Goal: Communication & Community: Answer question/provide support

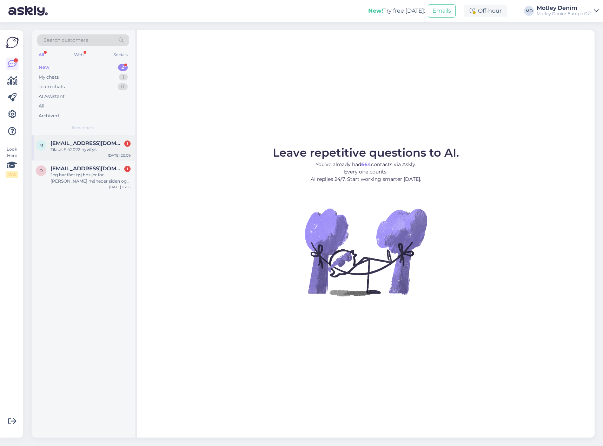
click at [89, 151] on div "Tilaus Fi42022 hyvitys" at bounding box center [91, 149] width 80 height 6
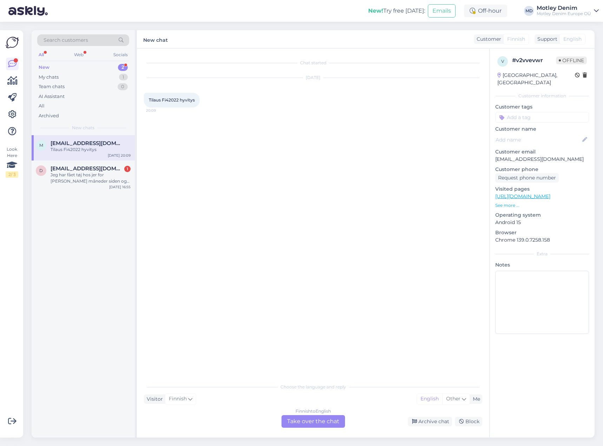
click at [315, 427] on div "Finnish to English Take over the chat" at bounding box center [314, 421] width 64 height 13
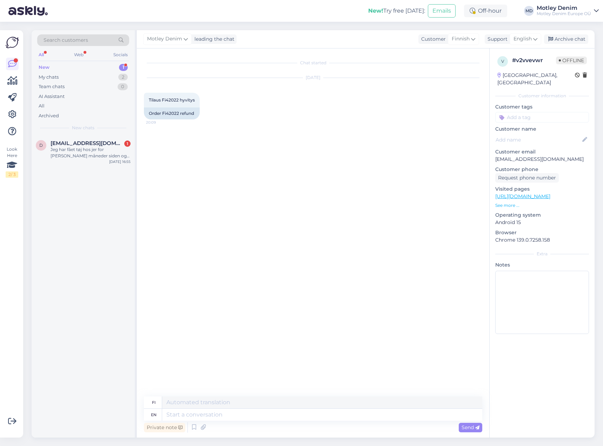
click at [207, 147] on div "Chat started [DATE] Tilaus Fi42022 hyvitys 20:09 Order Fi42022 refund" at bounding box center [316, 222] width 345 height 335
click at [170, 112] on div "Order Fi42022 refund" at bounding box center [172, 113] width 56 height 12
copy div "Fi42022"
click at [244, 415] on textarea at bounding box center [322, 415] width 320 height 12
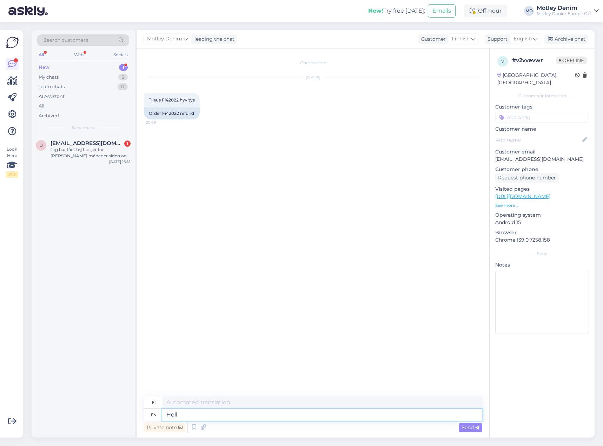
type textarea "Hello"
type textarea "Hei"
type textarea "We ca"
type textarea "Me"
type textarea "We can se"
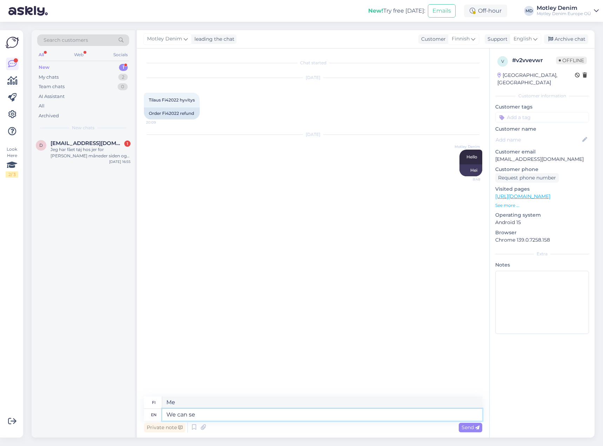
type textarea "Me voimme"
type textarea "We can see t"
type textarea "Voimme nähdä"
type textarea "We can see that"
type textarea "Voimme nähdä, [PERSON_NAME]"
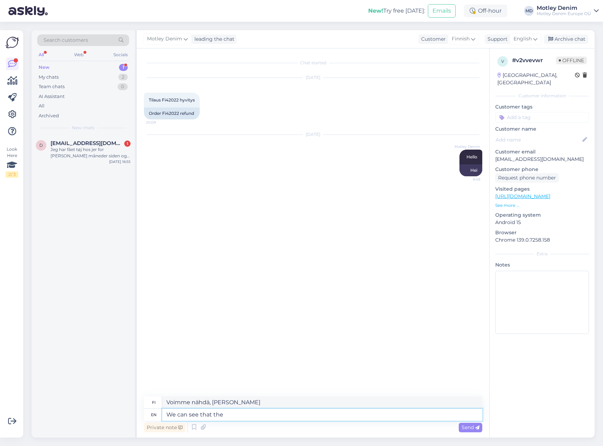
type textarea "We can see that the"
click at [503, 155] on p "[EMAIL_ADDRESS][DOMAIN_NAME]" at bounding box center [542, 158] width 94 height 7
drag, startPoint x: 503, startPoint y: 153, endPoint x: 534, endPoint y: 151, distance: 31.6
click at [534, 155] on p "[EMAIL_ADDRESS][DOMAIN_NAME]" at bounding box center [542, 158] width 94 height 7
copy p "[EMAIL_ADDRESS][DOMAIN_NAME]"
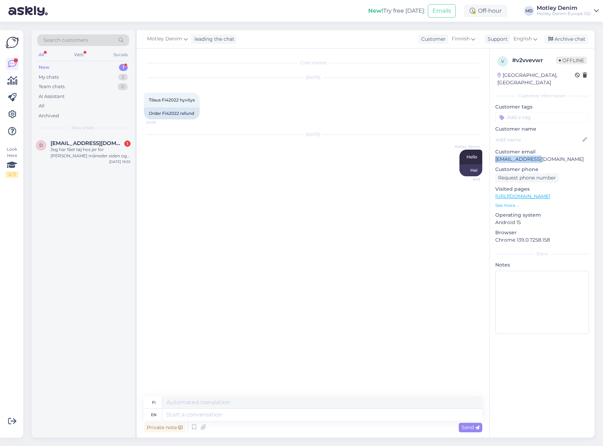
click at [94, 41] on div "Search customers" at bounding box center [83, 40] width 92 height 12
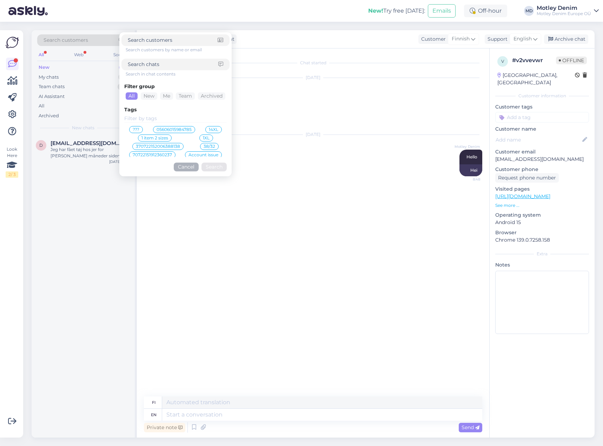
click at [156, 43] on input at bounding box center [173, 40] width 90 height 7
type input "[EMAIL_ADDRESS][DOMAIN_NAME]"
click at [214, 170] on button "Search" at bounding box center [213, 167] width 25 height 9
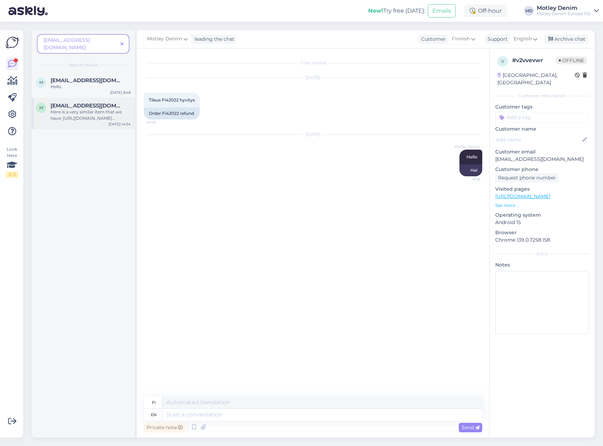
click at [93, 111] on div "Here is a very similar item that we have: [URL][DOMAIN_NAME][PERSON_NAME]" at bounding box center [91, 115] width 80 height 13
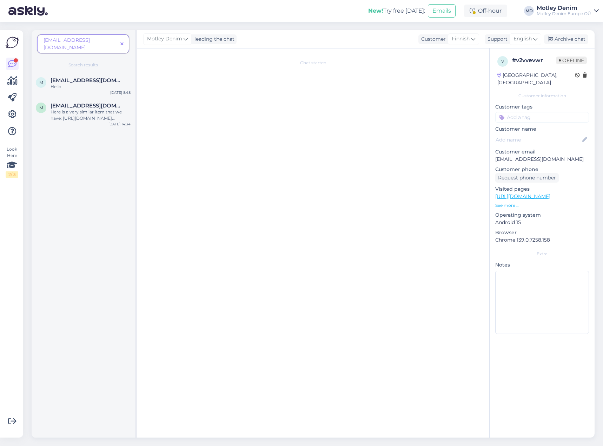
scroll to position [187, 0]
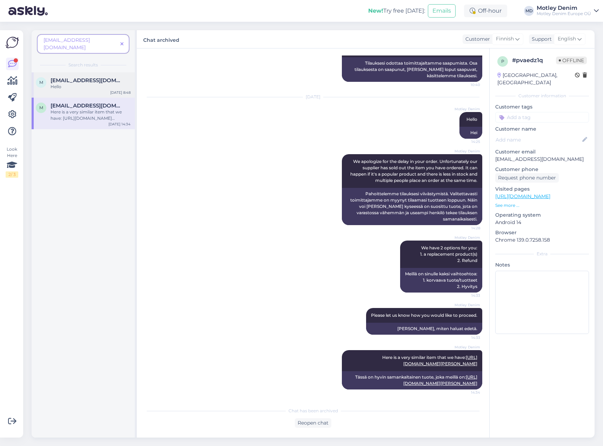
click at [82, 77] on span "[EMAIL_ADDRESS][DOMAIN_NAME]" at bounding box center [87, 80] width 73 height 6
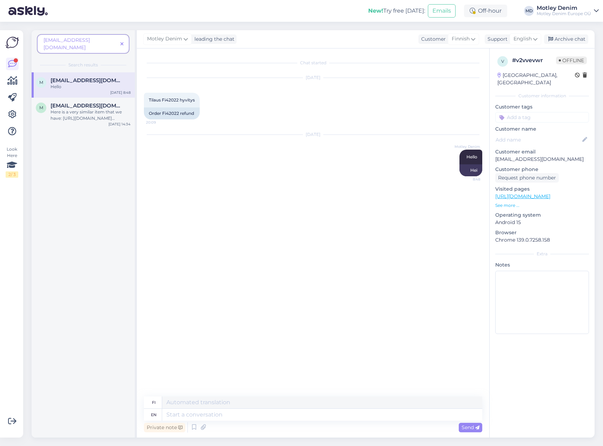
scroll to position [0, 0]
click at [83, 109] on div "Here is a very similar item that we have: [URL][DOMAIN_NAME][PERSON_NAME]" at bounding box center [91, 115] width 80 height 13
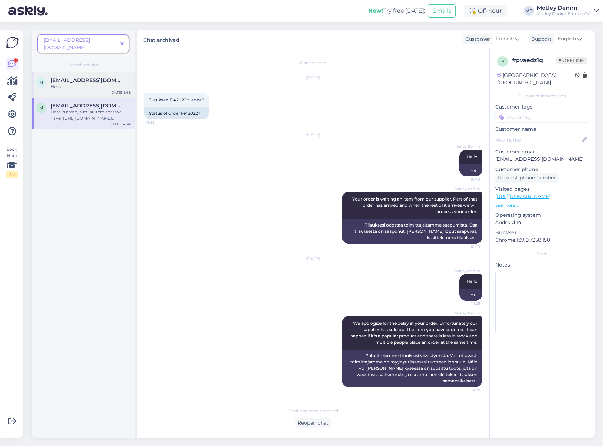
click at [66, 77] on span "[EMAIL_ADDRESS][DOMAIN_NAME]" at bounding box center [87, 80] width 73 height 6
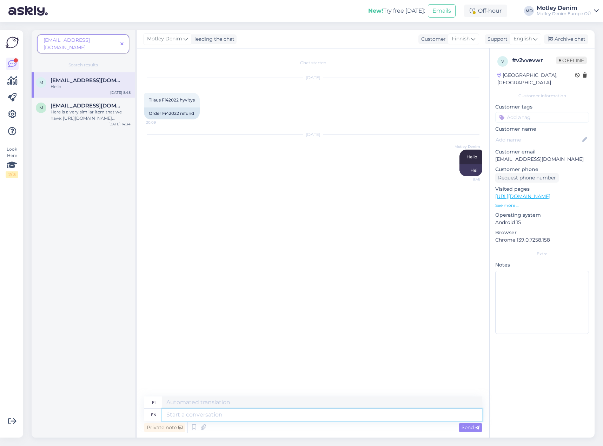
click at [237, 416] on textarea at bounding box center [322, 415] width 320 height 12
type textarea "We w"
type textarea "Me"
type textarea "We will p"
type textarea "Me aiomme"
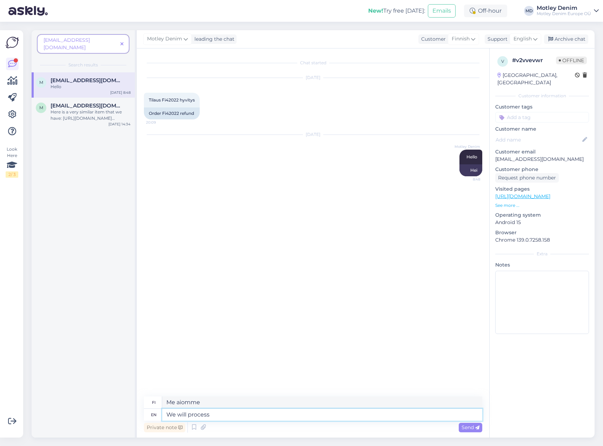
type textarea "We will process"
type textarea "Käsittelemme"
type textarea "We will process your re"
type textarea "Käsittelemme sinun"
type textarea "We will process your refund"
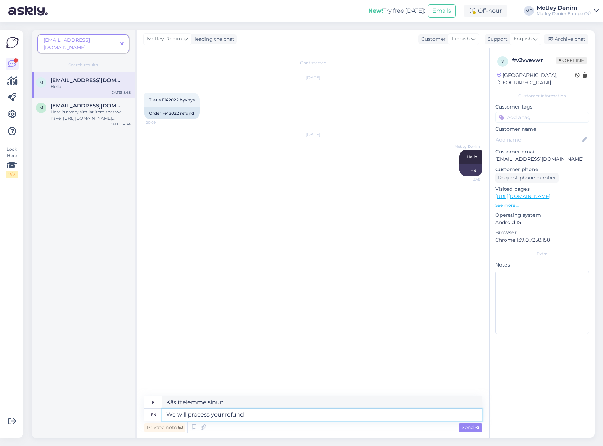
type textarea "Käsittelemme hyvityksesi"
click at [170, 100] on span "Tilaus Fi42022 hyvitys" at bounding box center [172, 99] width 46 height 5
copy span "Fi42022"
click at [306, 418] on textarea at bounding box center [322, 415] width 320 height 12
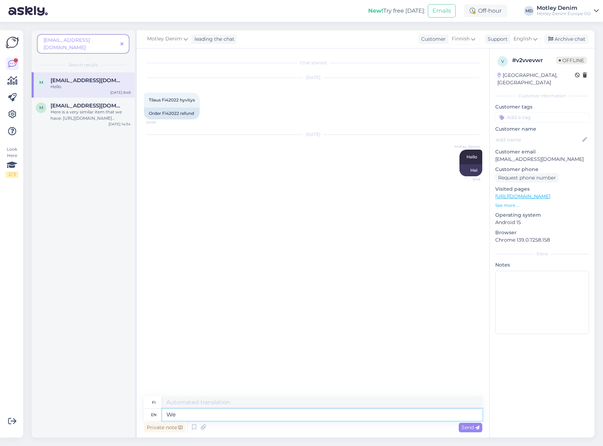
type textarea "We"
type textarea "Me"
type textarea "We have"
type textarea "Meillä on"
type textarea "We have processed"
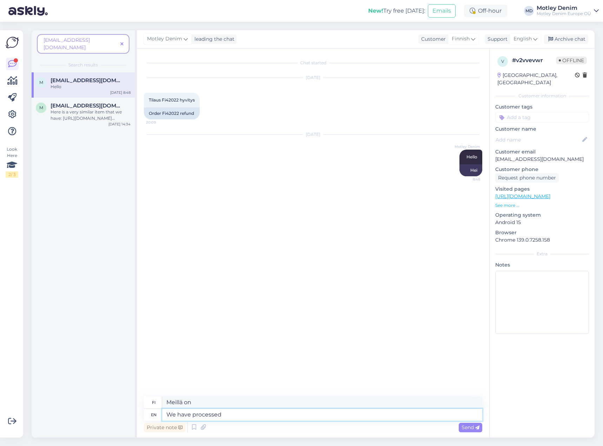
type textarea "Olemme käsitelleet"
type textarea "We have processed your re"
type textarea "[PERSON_NAME] käsitelleet sinun"
type textarea "We have processed your refund."
type textarea "[PERSON_NAME] käsitelleet hyvityksesi."
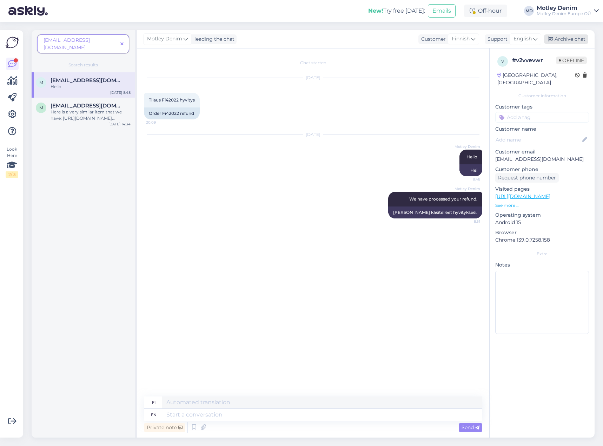
click at [568, 40] on div "Archive chat" at bounding box center [566, 38] width 44 height 9
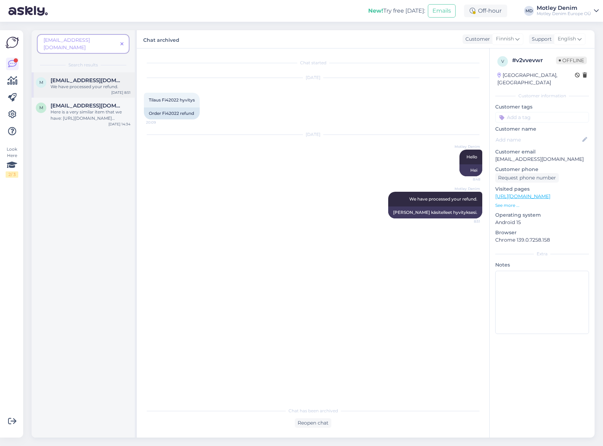
click at [100, 77] on div "[EMAIL_ADDRESS][DOMAIN_NAME]" at bounding box center [91, 80] width 80 height 6
click at [122, 42] on icon at bounding box center [121, 44] width 3 height 5
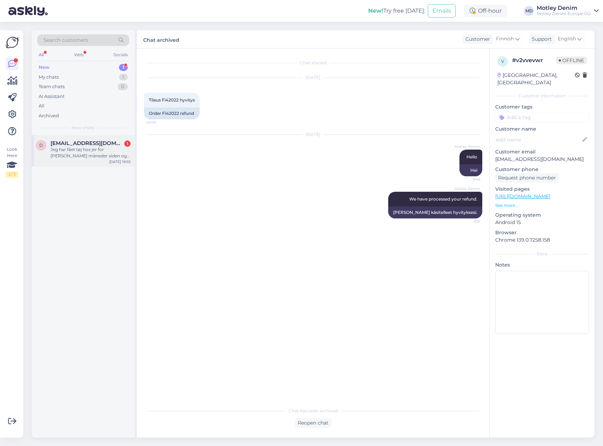
click at [92, 144] on span "[EMAIL_ADDRESS][DOMAIN_NAME]" at bounding box center [87, 143] width 73 height 6
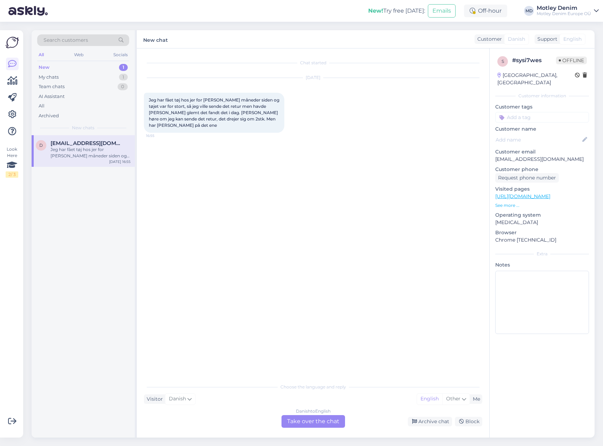
click at [311, 422] on div "Danish to English Take over the chat" at bounding box center [314, 421] width 64 height 13
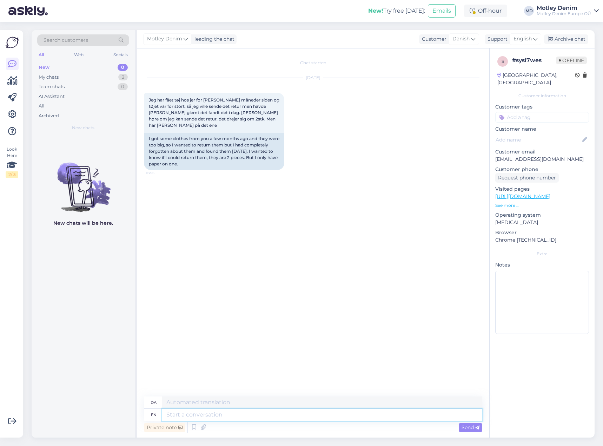
click at [247, 417] on textarea at bounding box center [322, 415] width 320 height 12
type textarea "Please"
type textarea "Behage"
type textarea "Hello"
type textarea "Hej"
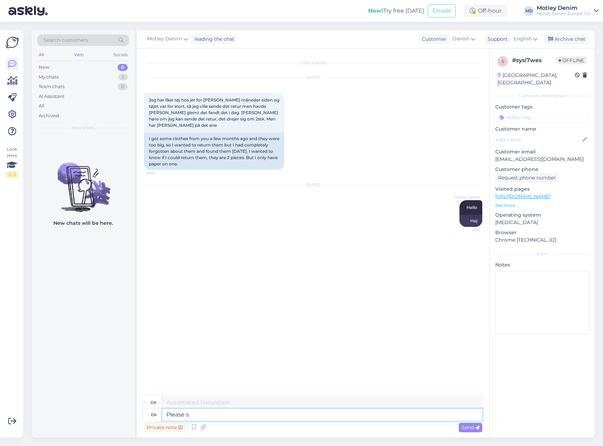
type textarea "Please se"
type textarea "Behage"
type textarea "Please send"
type textarea "Send venligst"
type textarea "Please send us"
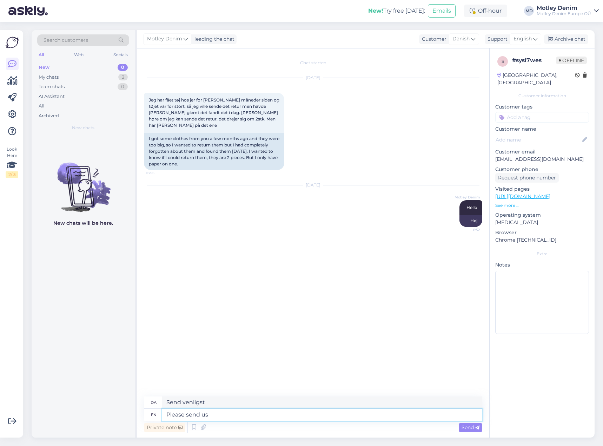
type textarea "Send os venligst"
type textarea "Please send us photos of"
type textarea "Send os venligst billeder"
type textarea "Please send us photos of th"
type textarea "Send os venligst billeder af"
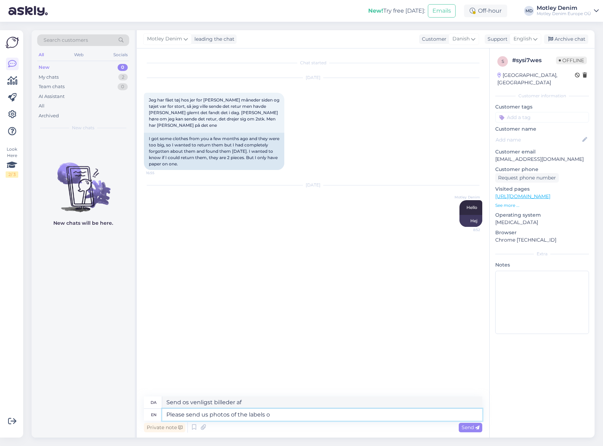
type textarea "Please send us photos of the labels on"
type textarea "Send os venligst billeder af etiketterne"
type textarea "Please send us photos of the labels on these p"
type textarea "Send os venligst billeder af etiketterne på disse"
type textarea "Please send us photos of the labels on these products"
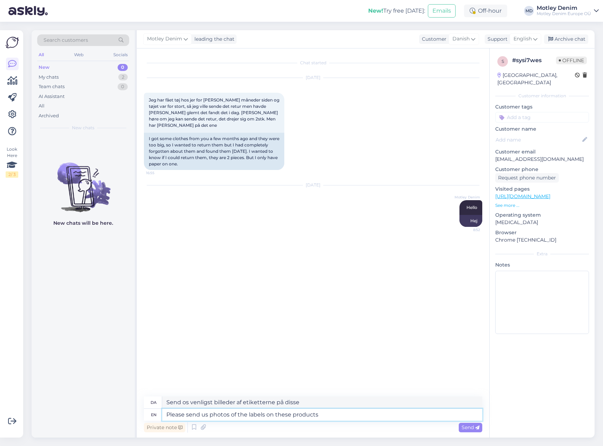
type textarea "Send os venligst billeder af etiketterne på disse produkter"
type textarea "Please send us photos of the labels on these products you wo"
type textarea "Send os venligst billeder af etiketterne på disse produkter."
type textarea "Please send us photos of the labels on these products you would l"
type textarea "Send os venligst billeder af etiketterne på disse produkter, som du ønsker"
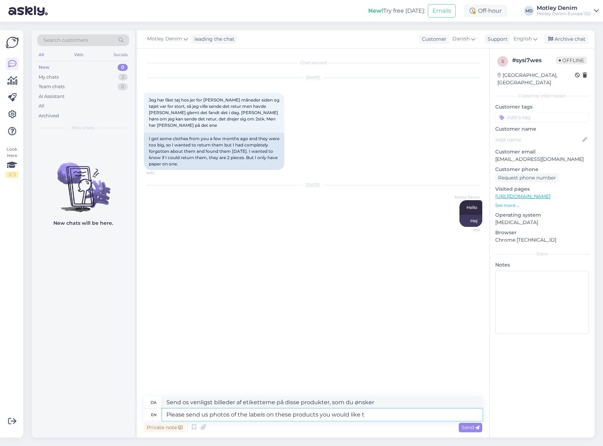
type textarea "Please send us photos of the labels on these products you would like to"
type textarea "Send os venligst billeder af etiketterne på de produkter, du ønsker"
type textarea "Please send us photos of the labels on these products you would like to refund"
type textarea "Send os venligst billeder af etiketterne på de produkter, du ønsker at refundere"
type textarea "Please send us photos of the labels on these products you would like to return"
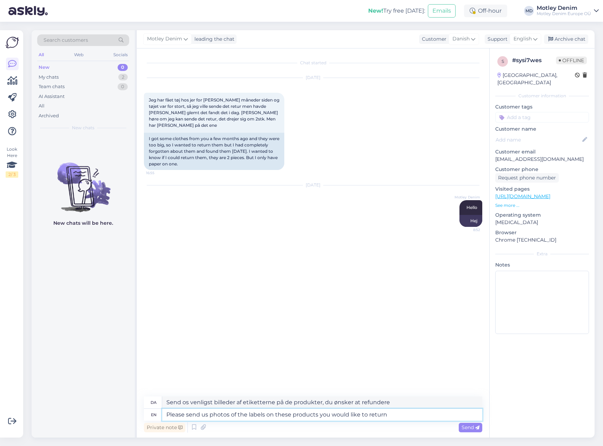
type textarea "Send os venligst billeder af etiketterne på de produkter, du ønsker at returner…"
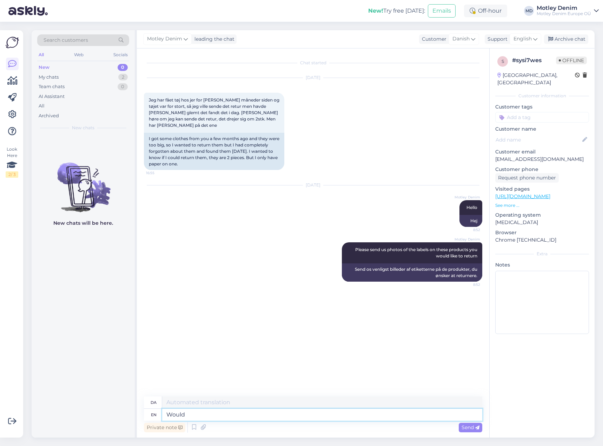
type textarea "Would"
type textarea "Ville"
type textarea "Would you al"
type textarea "Ville du"
type textarea "Would you also b"
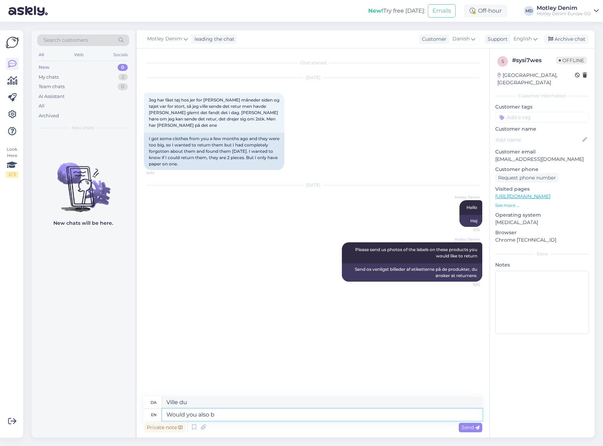
type textarea "Ville du også"
type textarea "Would you also be"
type textarea "Ville du også være"
type textarea "Would you also be [PERSON_NAME]"
type textarea "Ville du også være glad"
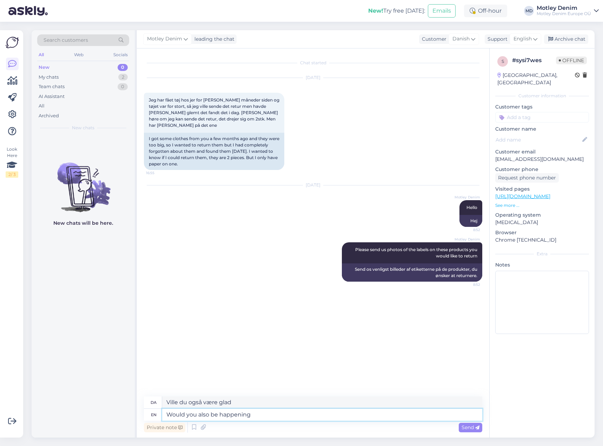
type textarea "Would you also be happening"
type textarea "Ville du også ske"
type textarea "Would you also be happening to"
type textarea "Ville du også ske for"
type textarea "Do y"
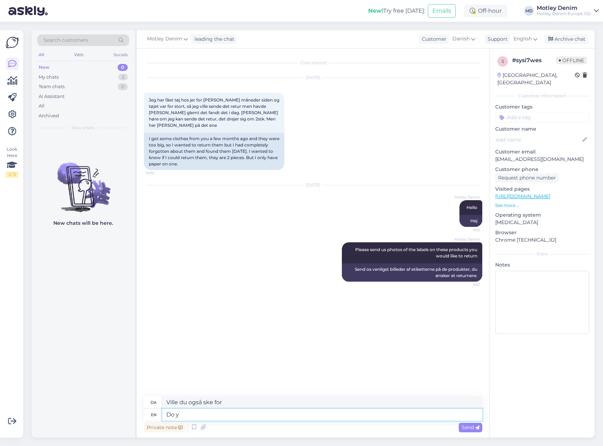
type textarea "Gør"
type textarea "Do you a"
type textarea "Gør du"
type textarea "Do you also r"
type textarea "Gør du også"
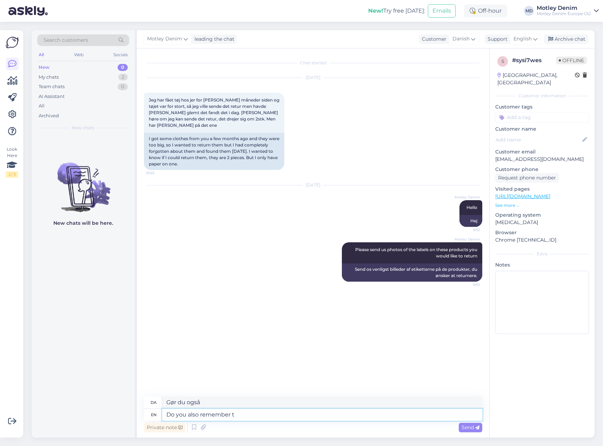
type textarea "Do you also remember th"
type textarea "Husker du også"
type textarea "Do you also remember the order nu"
type textarea "Husker du også rækkefølgen"
type textarea "Do you also remember the order numbers"
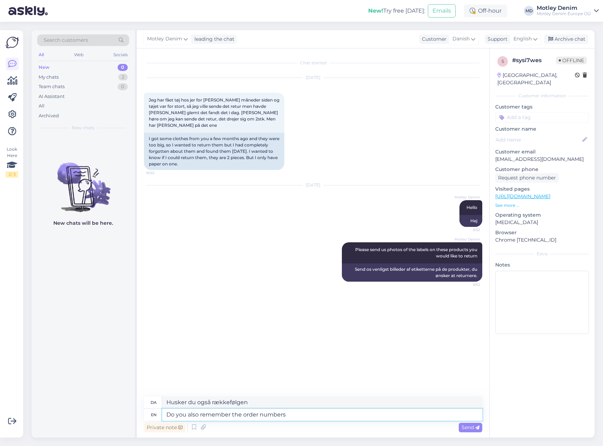
type textarea "Husker du også ordrenumrene"
type textarea "Do you also remember the order number(s)?"
type textarea "Kan du også [PERSON_NAME] ordrenummeret/ordrenummeret/-numrene?"
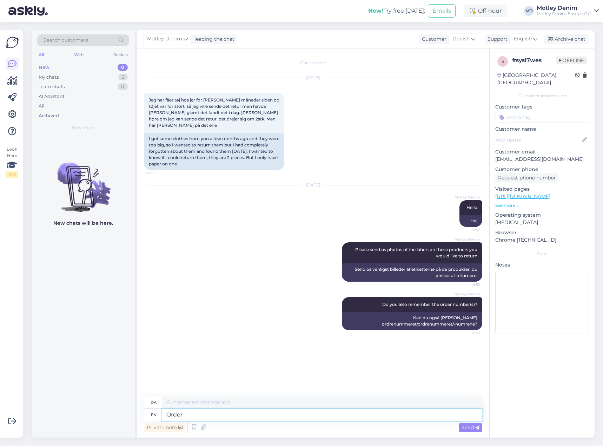
type textarea "Order n"
type textarea "Bestille"
type textarea "Order numbers s"
type textarea "Ordrenumre"
type textarea "Order numbers start"
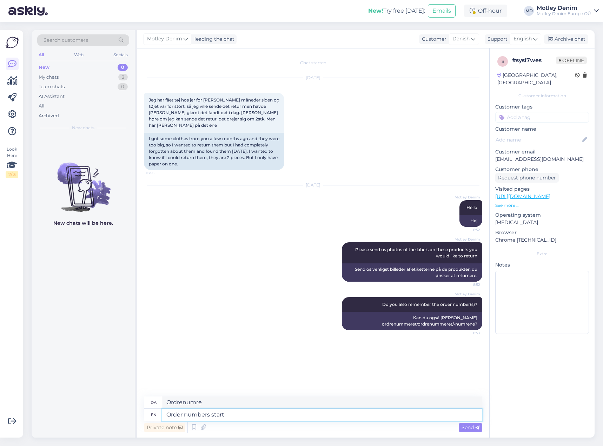
type textarea "Ordrenumre starter"
type textarea "Order numbers start with 2"
type textarea "Ordrenumre starter med"
type textarea "Order numbers start with 2 l"
type textarea "Ordrenumre starter med 2"
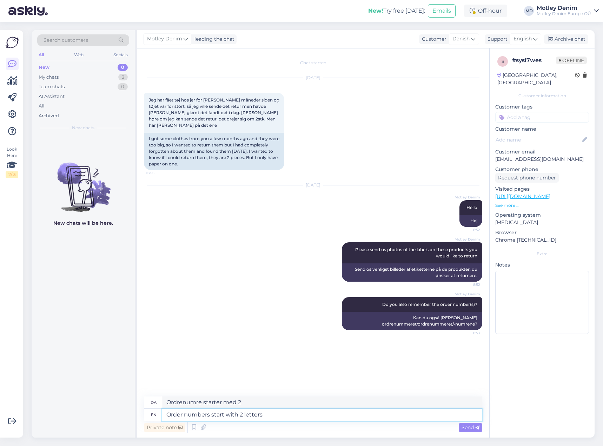
type textarea "Order numbers start with 2 letters"
type textarea "Ordrenumre starter med 2 bogstaver"
type textarea "Order numbers start with 2 letters (country c"
type textarea "Ordrenumre starter med 2 bogstaver (land"
type textarea "Order numbers start with 2 letters (country code) a"
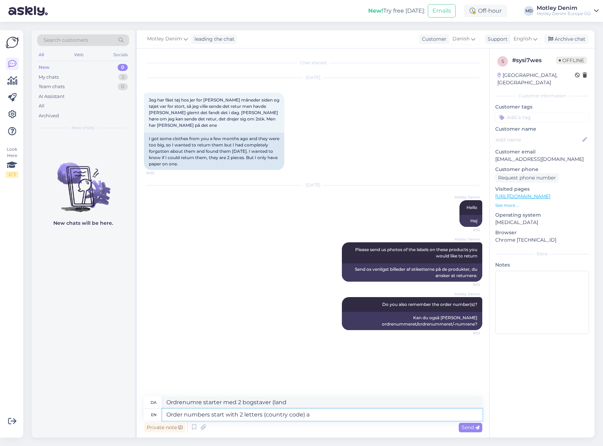
type textarea "Ordrenumre starter med 2 bogstaver (landekode)"
type textarea "Order numbers start with 2 letters (country code) and en"
type textarea "Ordrenumre starter med 2 bogstaver (landekode) og"
type textarea "Order numbers start with 2 letters (country code) and end wi"
type textarea "Ordrenumre starter med 2 bogstaver (landekode) [PERSON_NAME]"
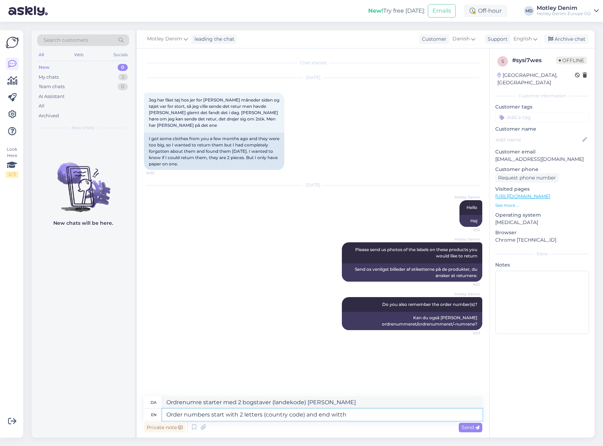
type textarea "Order numbers start with 2 letters (country code) and end witth n"
type textarea "Ordrenumre starter med 2 bogstaver (landekode) [PERSON_NAME] med"
type textarea "Order numbers start with 2 letters (country code) and end witth number"
type textarea "Ordrenumre starter med 2 bogstaver (landekode) [PERSON_NAME] med et nummer,"
type textarea "Order numbers start with 2 letters (country code) and end witth numbers."
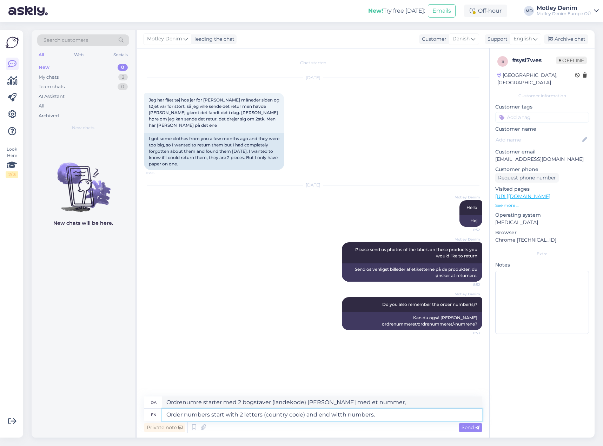
type textarea "Ordrenumre starter med 2 bogstaver (landekode) [PERSON_NAME] med tal."
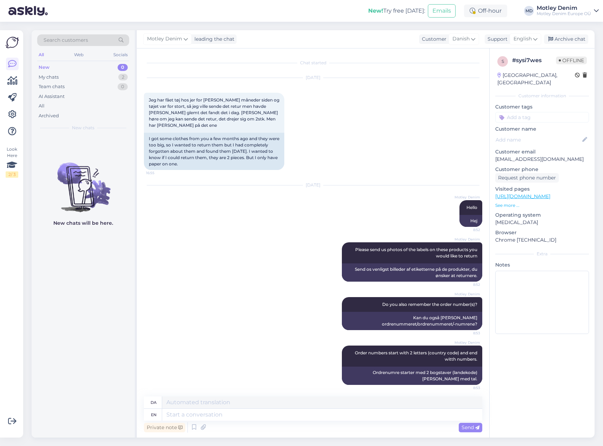
click at [452, 81] on div "[DATE] Jeg har fået tøj hos jer for [PERSON_NAME] måneder siden og tøjet var fo…" at bounding box center [313, 123] width 338 height 107
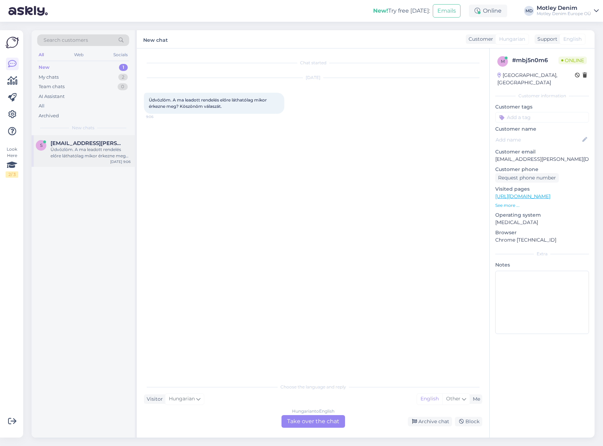
click at [63, 152] on div "Üdvözlöm. A ma leadott rendelés előre láthatólag mikor érkezne meg? Köszönöm vá…" at bounding box center [91, 152] width 80 height 13
click at [309, 422] on div "Hungarian to English Take over the chat" at bounding box center [314, 421] width 64 height 13
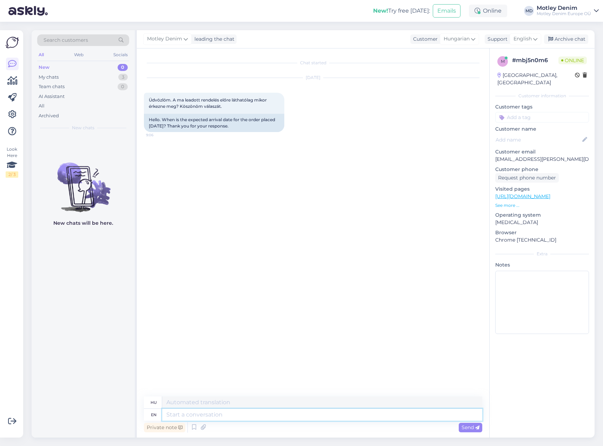
click at [221, 416] on textarea at bounding box center [322, 415] width 320 height 12
type textarea "Hello"
type textarea "Helló"
type textarea "Here a"
type textarea "Itt"
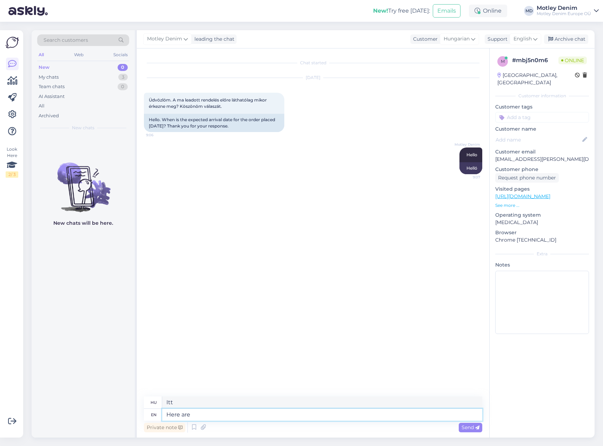
type textarea "Here are o"
type textarea "Itt vannak"
type textarea "Here are our st"
type textarea "Itt vannak a mi"
type textarea "Here are our standard d"
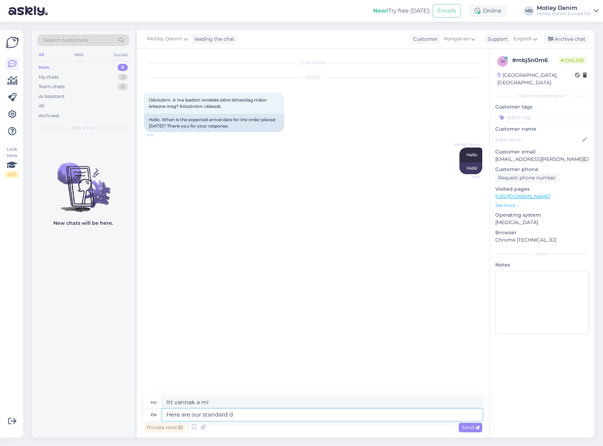
type textarea "Íme a mi szabványaink"
type textarea "Here are our standard delivery t"
type textarea "Íme a standard szállítási költségeink"
type textarea "Here are our standard delivery times"
type textarea "Íme a standard szállítási időink"
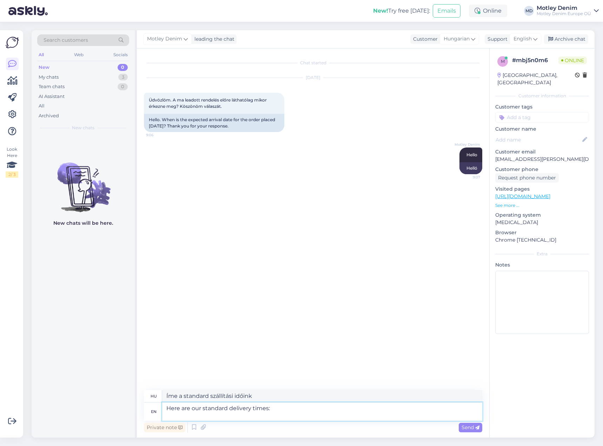
type textarea "Here are our standard delivery times:"
type textarea "Íme a standard szállítási időink:"
paste textarea "[URL][DOMAIN_NAME]"
type textarea "Here are our standard delivery times: [URL][DOMAIN_NAME]"
type textarea "Íme a standard szállítási időink: [URL][DOMAIN_NAME]"
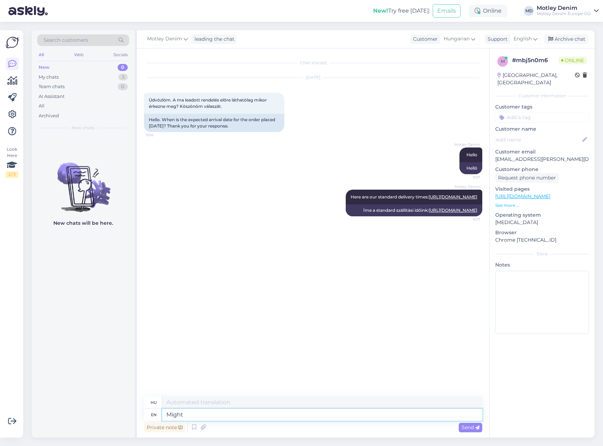
type textarea "Might b"
type textarea "Hatalom"
type textarea "Might be"
type textarea "Lehet, hogy"
type textarea "Might be at t"
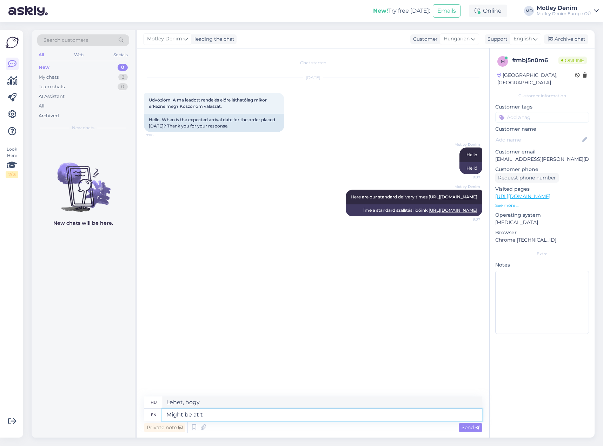
type textarea "Lehet, hogy itt van"
type textarea "Might be at the e"
type textarea "Lehet, hogy a"
type textarea "Might be at the end o"
type textarea "Lehet, hogy a végén lesz"
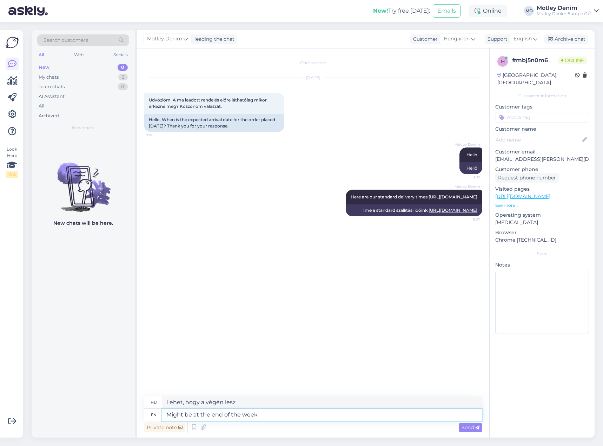
type textarea "Might be at the end of the week o"
type textarea "Lehet, hogy a hét végén"
type textarea "Might be at the end of the week or b"
type textarea "Lehet, hogy a hét végén, vagy"
type textarea "Might be at the end of the week or beginning"
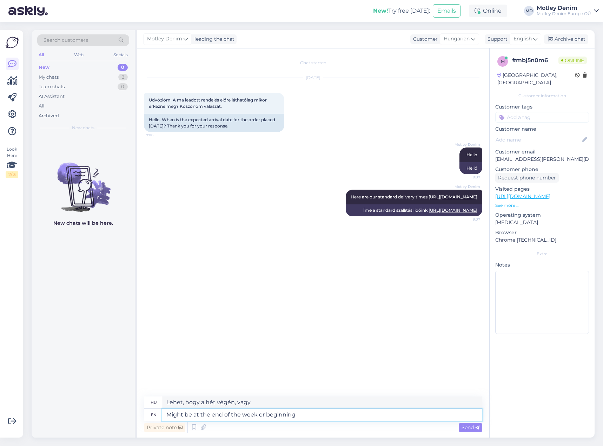
type textarea "Lehet, hogy a hét végén vagy elején"
type textarea "Might be at the end of the week or beginning of t"
type textarea "Lehet, hogy a hét végén vagy az elején"
type textarea "Might be at the end of the week or beginning of the next w"
type textarea "Lehet, hogy a hét végén vagy a következő elején"
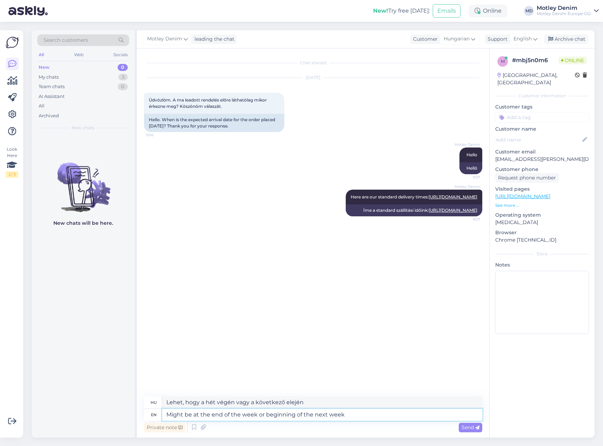
type textarea "Might be at the end of the week or beginning of the next week"
type textarea "Lehet, hogy a hét végén vagy a [PERSON_NAME] hét elején"
type textarea "Might be at the end of the week or beginning of the next week :)"
type textarea "Talán a hét végén, vagy a [PERSON_NAME] hét elején. :)"
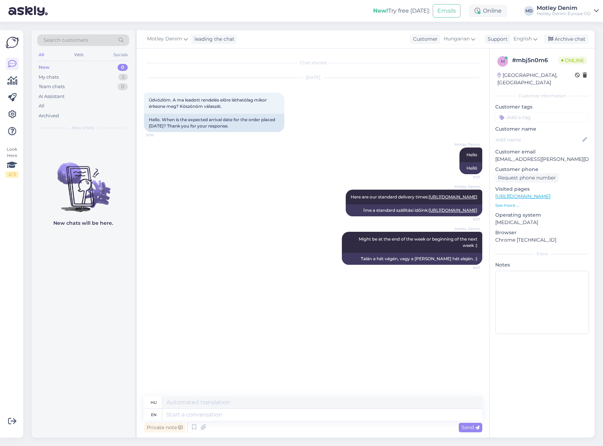
click at [535, 112] on input at bounding box center [542, 117] width 94 height 11
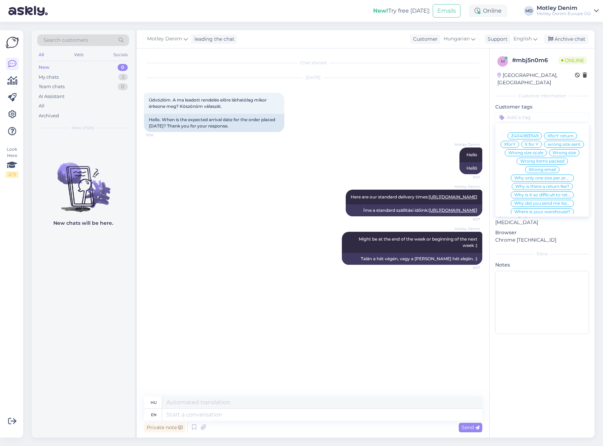
click at [482, 101] on div "[DATE] Üdvözlöm. A ma leadott rendelés előre láthatólag mikor érkezne meg? Kösz…" at bounding box center [313, 104] width 338 height 69
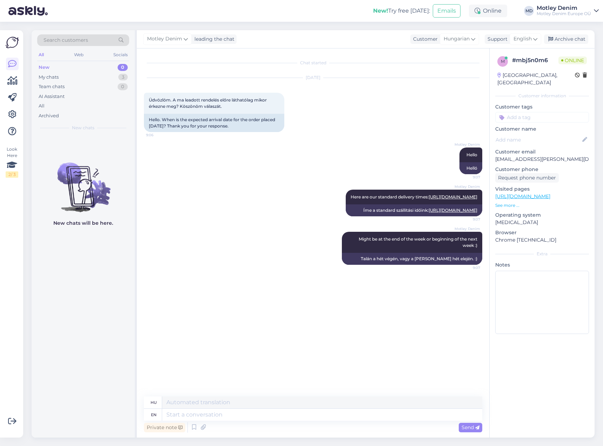
click at [307, 105] on div "[DATE] Üdvözlöm. A ma leadott rendelés előre láthatólag mikor érkezne meg? Kösz…" at bounding box center [313, 104] width 338 height 69
click at [513, 112] on input at bounding box center [542, 117] width 94 height 11
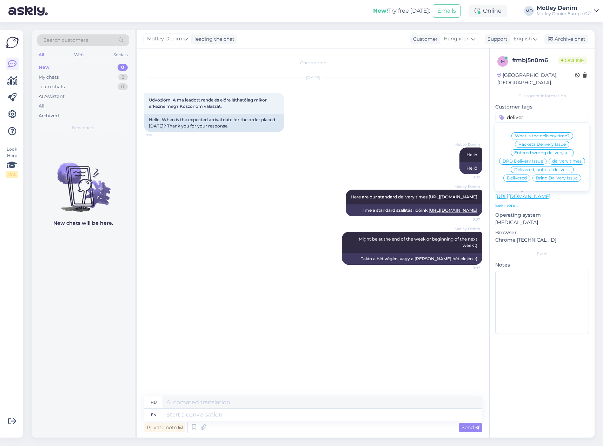
type input "deliver"
click at [556, 134] on span "What is the delivery time?" at bounding box center [542, 136] width 55 height 4
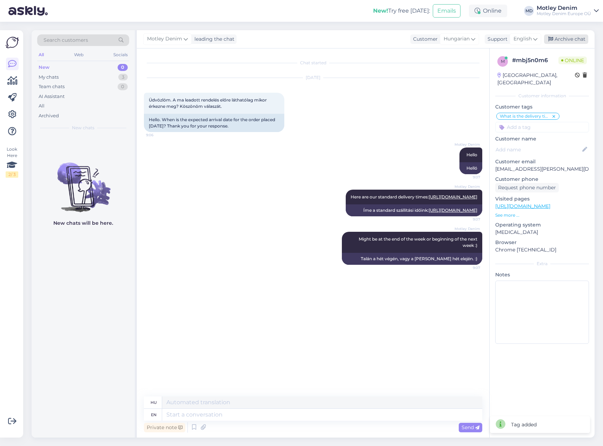
click at [571, 35] on div "Archive chat" at bounding box center [566, 38] width 44 height 9
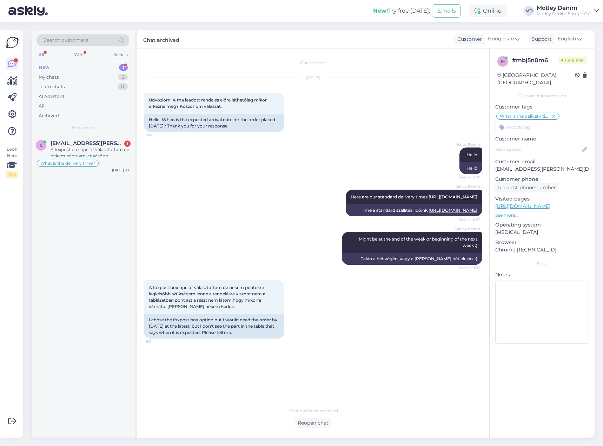
click at [313, 428] on div "Chat started [DATE] Üdvözlöm. A ma leadott rendelés előre láthatólag mikor érke…" at bounding box center [313, 242] width 352 height 389
click at [313, 427] on div "Reopen chat" at bounding box center [313, 422] width 37 height 9
drag, startPoint x: 304, startPoint y: 421, endPoint x: 310, endPoint y: 393, distance: 28.2
click at [304, 421] on div "Hungarian to English Take over the chat" at bounding box center [314, 421] width 64 height 13
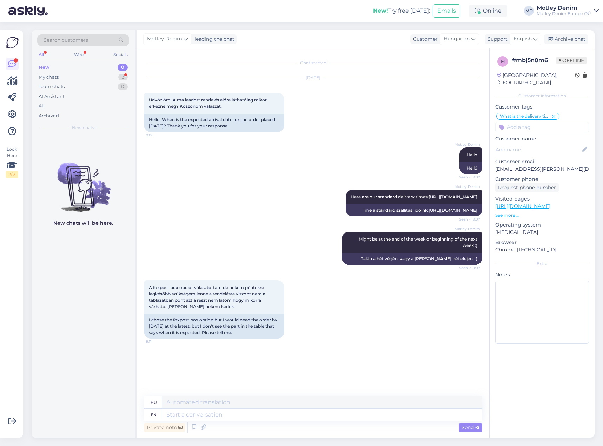
scroll to position [0, 0]
click at [317, 413] on textarea at bounding box center [322, 415] width 320 height 12
type textarea "If"
type textarea "Ha"
type textarea "If you m"
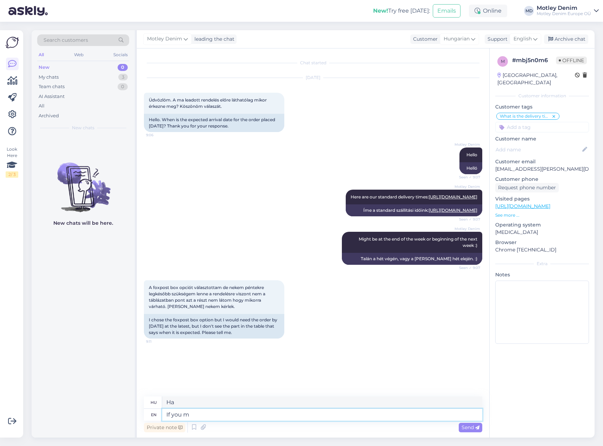
type textarea "Ha te"
type textarea "If you make"
type textarea "Ha csinálsz"
type textarea "I"
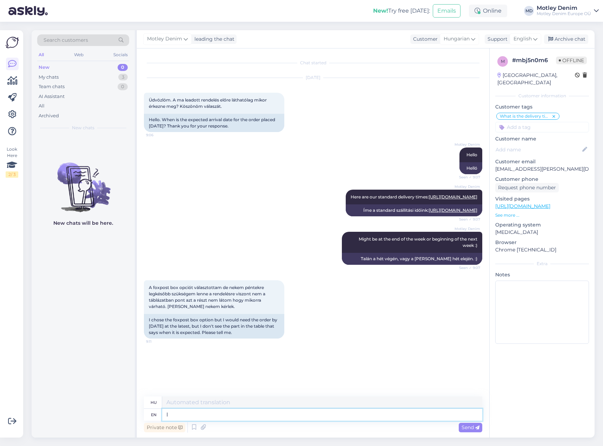
type textarea "Azt"
type textarea "Standard ti"
type textarea "Standard"
type textarea "Standard time"
type textarea "Standard idő"
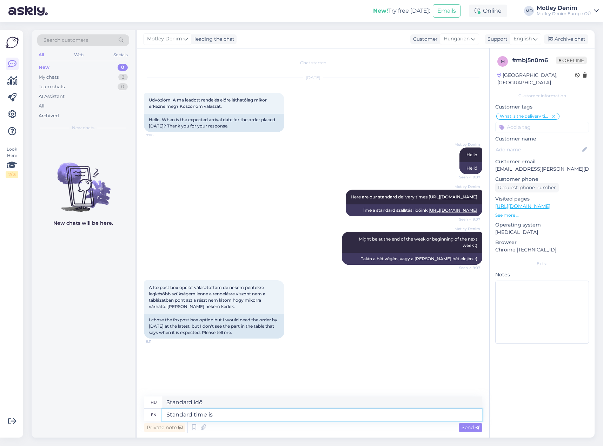
type textarea "Standard time is"
type textarea "A standard idő"
type textarea "Standard time is 3-4 d"
type textarea "A szokásos idő 3-4"
type textarea "Standard time is 3-4 days"
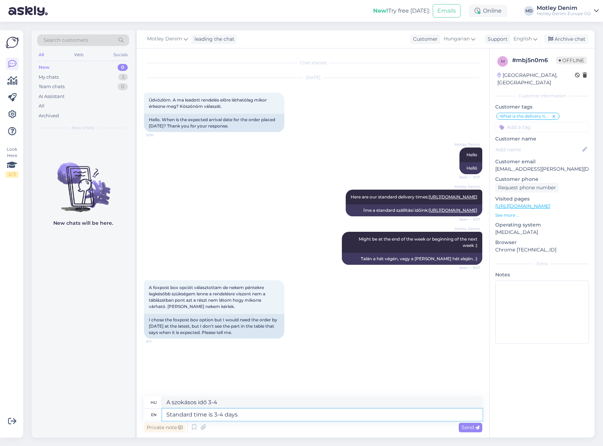
type textarea "A standard idő 3-4 nap"
type textarea "we do"
type textarea "mi"
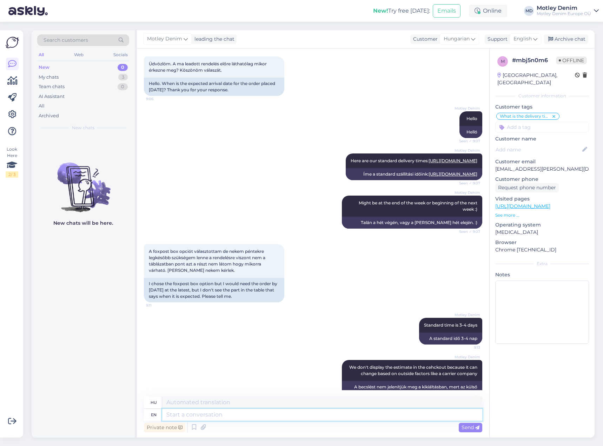
scroll to position [91, 0]
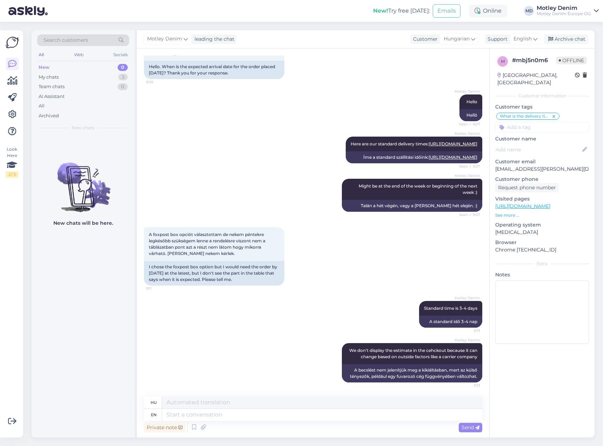
click at [286, 129] on div "Motley Denim Here are our standard delivery times: [URL][DOMAIN_NAME] Seen ✓ 9:…" at bounding box center [313, 150] width 338 height 42
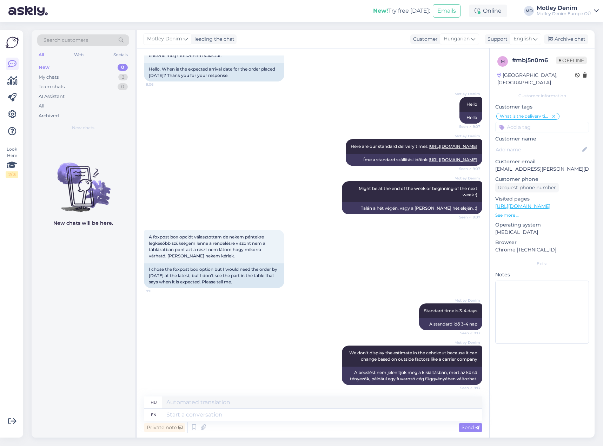
scroll to position [139, 0]
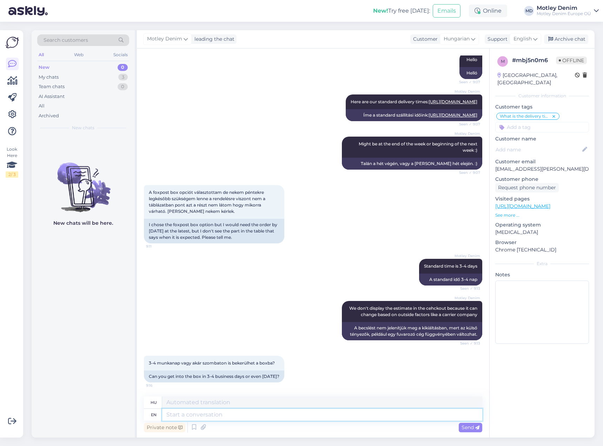
click at [326, 418] on textarea at bounding box center [322, 415] width 320 height 12
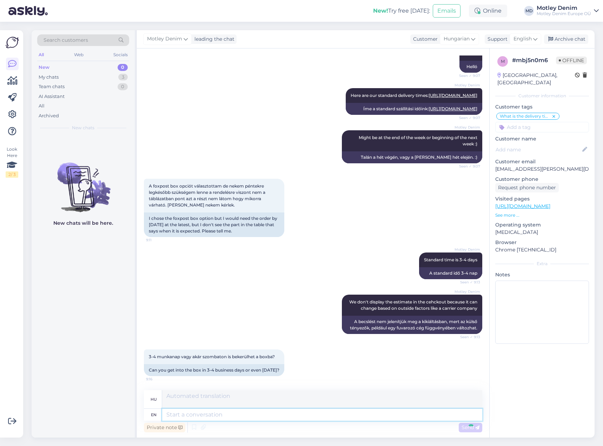
scroll to position [194, 0]
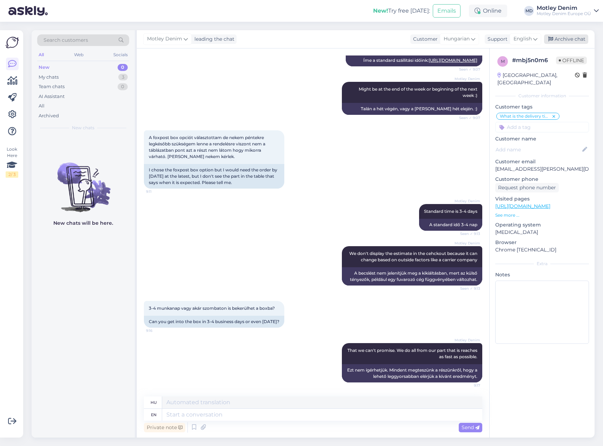
click at [560, 40] on div "Archive chat" at bounding box center [566, 38] width 44 height 9
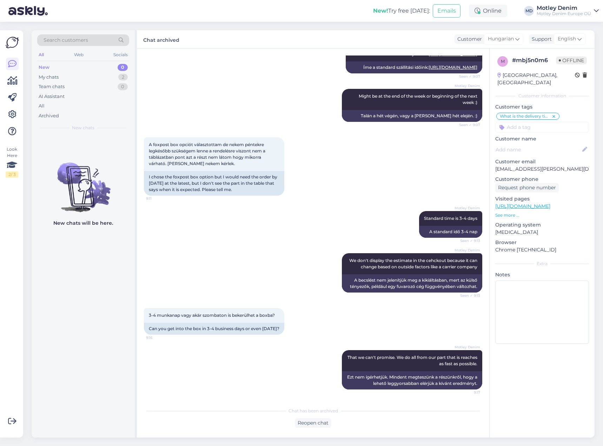
scroll to position [187, 0]
click at [319, 423] on div "Reopen chat" at bounding box center [313, 422] width 37 height 9
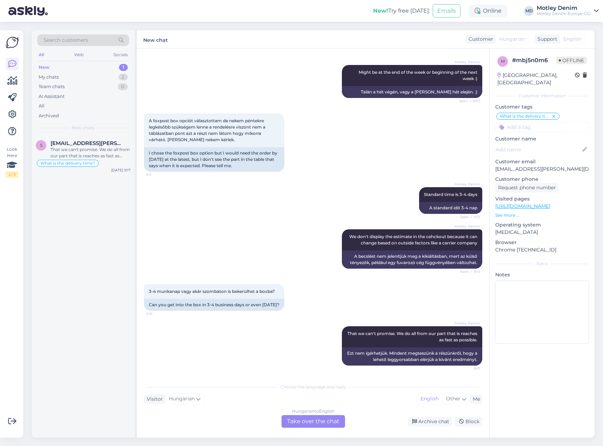
click at [342, 423] on div "Hungarian to English Take over the chat" at bounding box center [314, 421] width 64 height 13
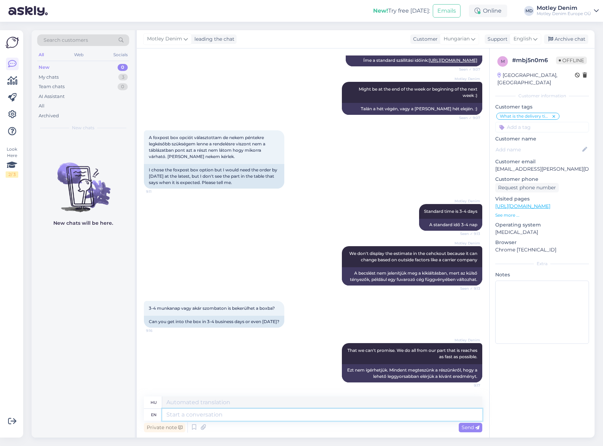
click at [350, 416] on textarea at bounding box center [322, 415] width 320 height 12
click at [571, 40] on div "Archive chat" at bounding box center [566, 38] width 44 height 9
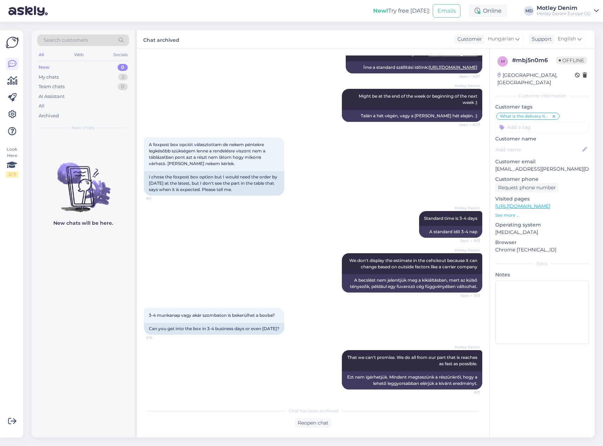
scroll to position [187, 0]
click at [441, 9] on button "Emails" at bounding box center [447, 10] width 28 height 13
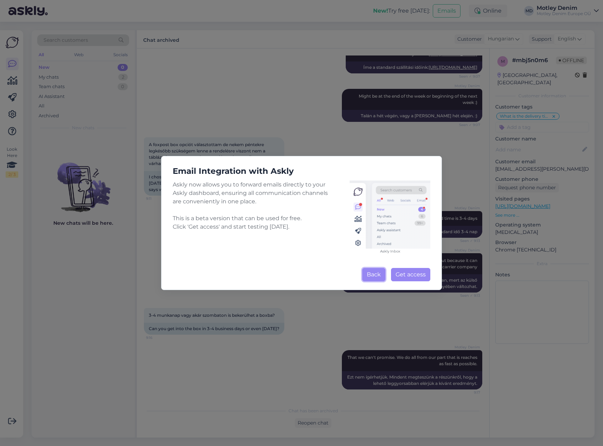
click at [371, 277] on button "Back" at bounding box center [373, 274] width 23 height 13
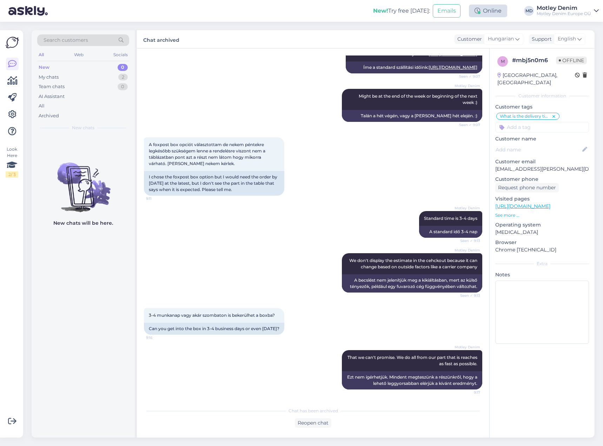
click at [497, 11] on div "Online" at bounding box center [488, 11] width 38 height 13
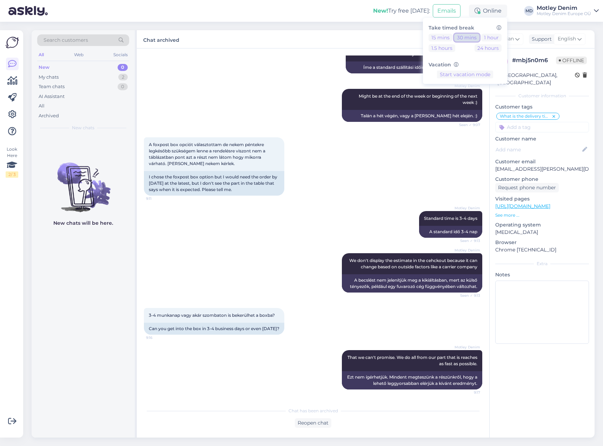
click at [464, 40] on button "30 mins" at bounding box center [466, 38] width 25 height 8
click at [373, 23] on div "Search customers All Web Socials New 0 My chats 2 Team chats 0 AI Assistant All…" at bounding box center [315, 234] width 576 height 424
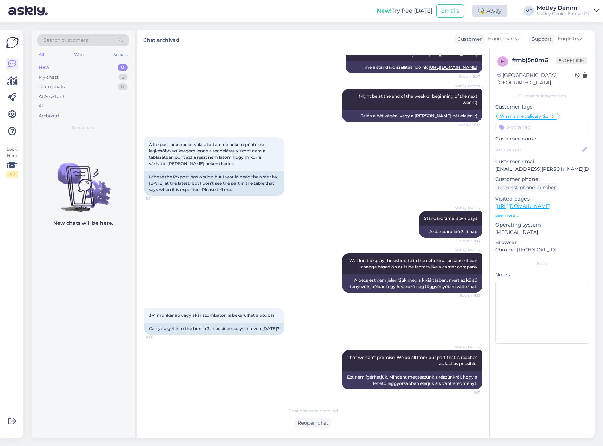
click at [493, 13] on div "Away" at bounding box center [489, 11] width 35 height 13
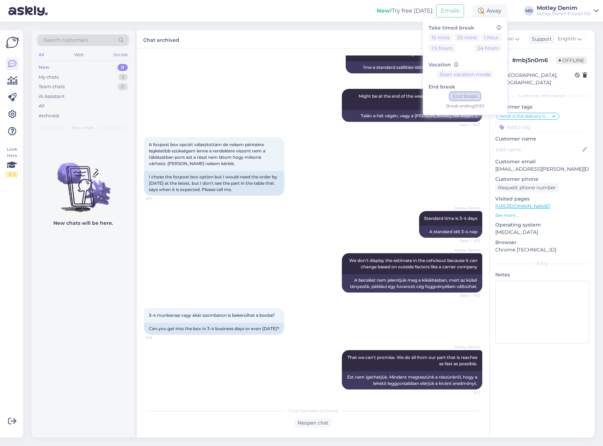
click at [467, 96] on button "End break" at bounding box center [465, 96] width 30 height 8
click at [69, 35] on div "Search customers" at bounding box center [83, 40] width 92 height 12
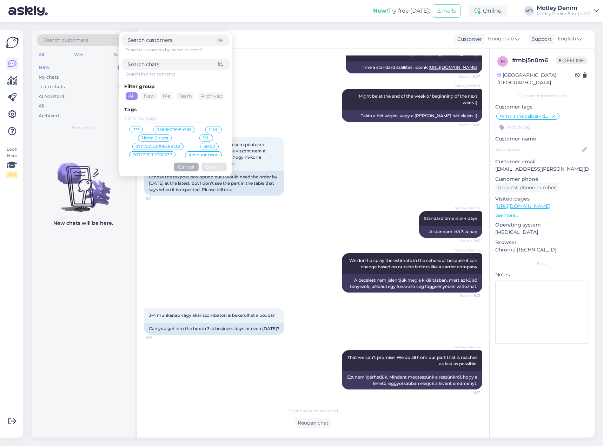
click at [175, 67] on input at bounding box center [173, 64] width 91 height 7
click at [220, 164] on button "Search" at bounding box center [213, 167] width 25 height 9
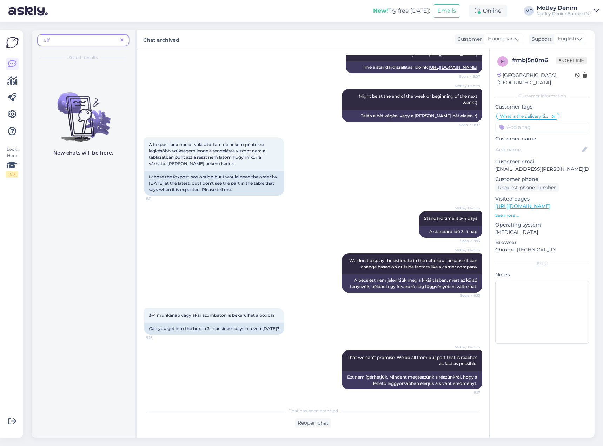
click at [110, 42] on span "ulf" at bounding box center [81, 40] width 74 height 7
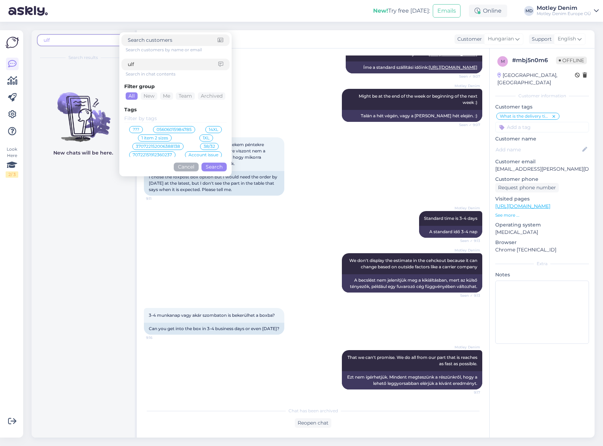
click at [154, 44] on input at bounding box center [173, 40] width 90 height 7
click at [200, 62] on input "ulf" at bounding box center [173, 64] width 91 height 7
click at [148, 39] on input at bounding box center [173, 40] width 90 height 7
click button "Search" at bounding box center [213, 167] width 25 height 9
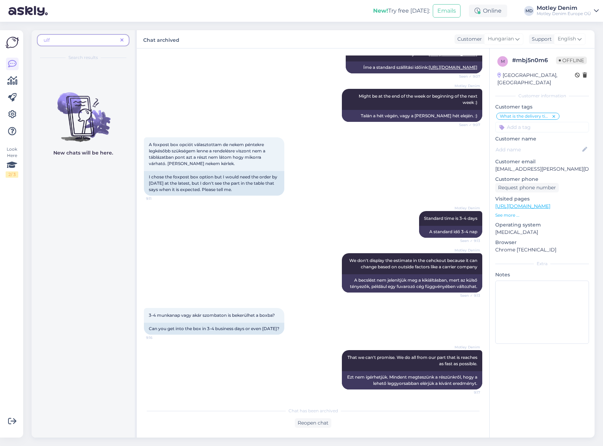
click at [122, 41] on icon at bounding box center [121, 40] width 3 height 5
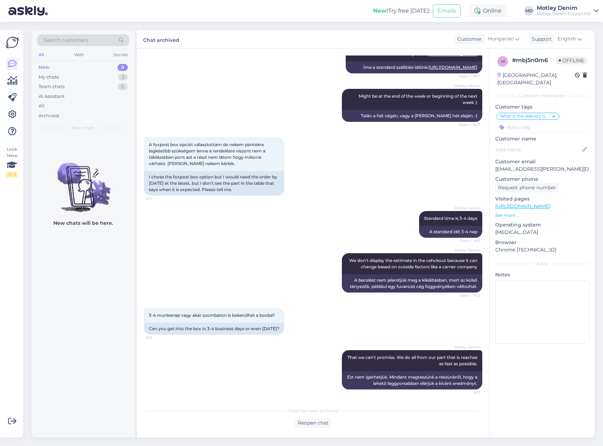
click at [100, 38] on div "Search customers" at bounding box center [83, 40] width 92 height 12
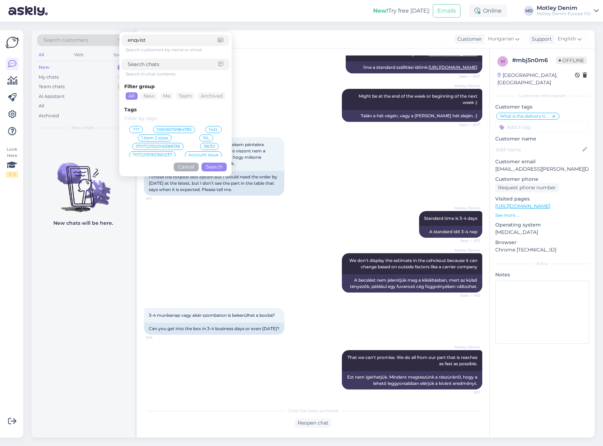
click button "Search" at bounding box center [213, 167] width 25 height 9
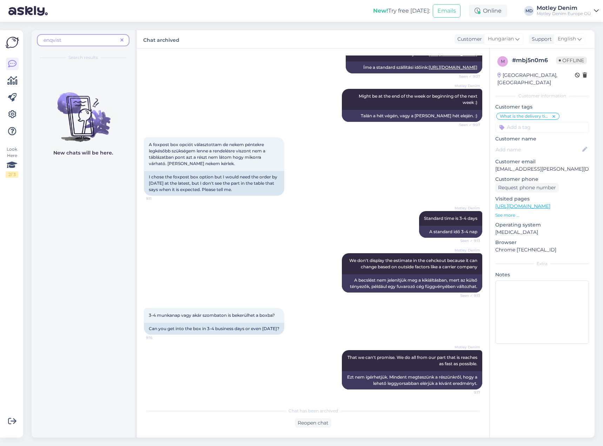
click at [125, 38] on span at bounding box center [122, 40] width 9 height 7
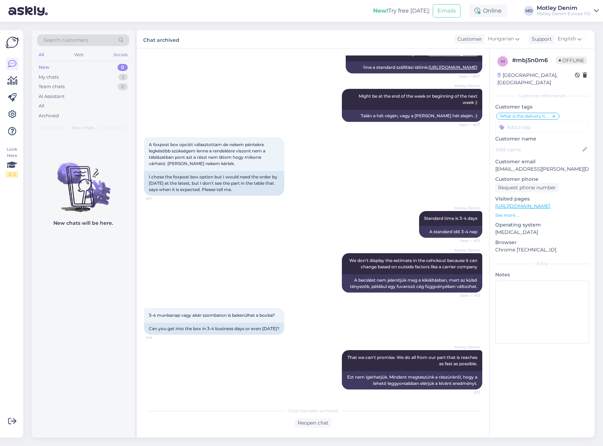
click at [90, 36] on div "Search customers" at bounding box center [83, 40] width 92 height 12
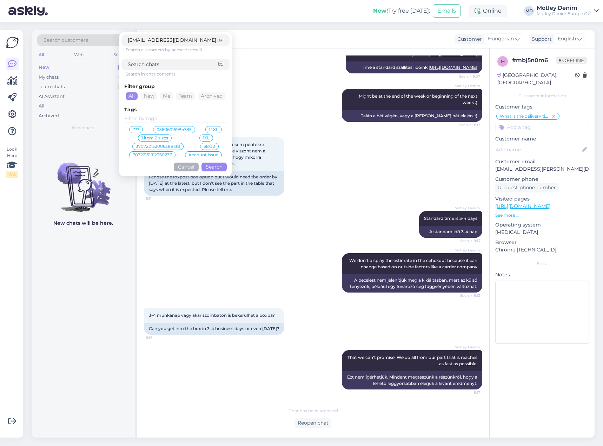
click at [216, 168] on button "Search" at bounding box center [213, 167] width 25 height 9
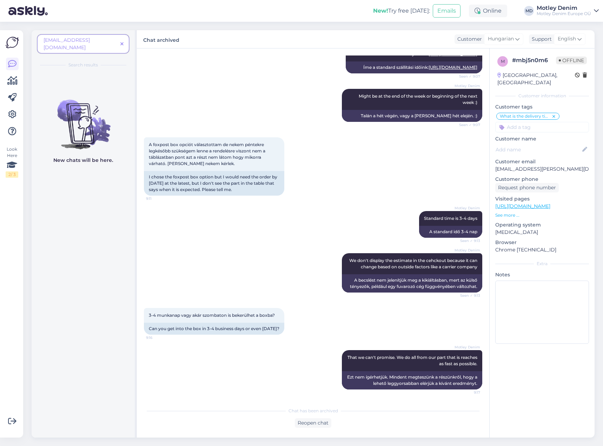
click at [122, 42] on icon at bounding box center [121, 44] width 3 height 5
